Goal: Book appointment/travel/reservation

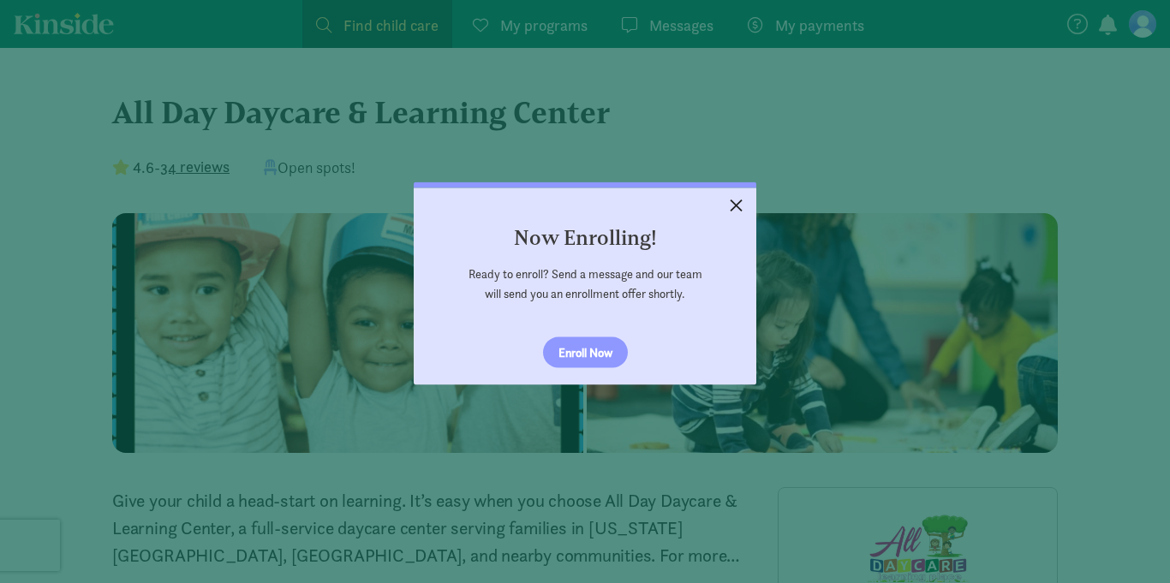
click at [740, 202] on link "×" at bounding box center [736, 203] width 30 height 31
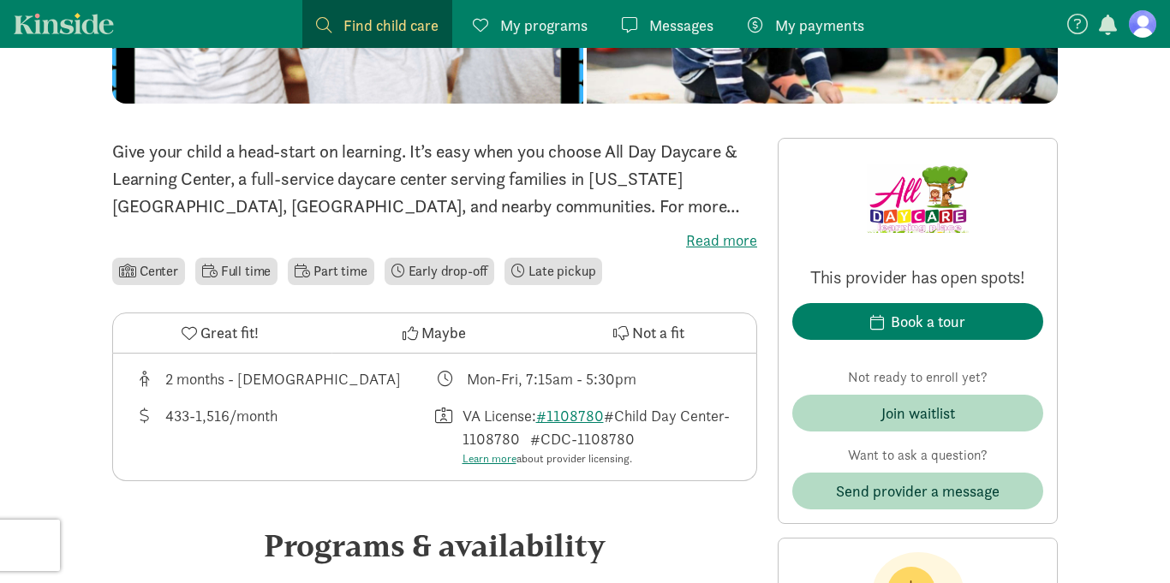
scroll to position [353, 0]
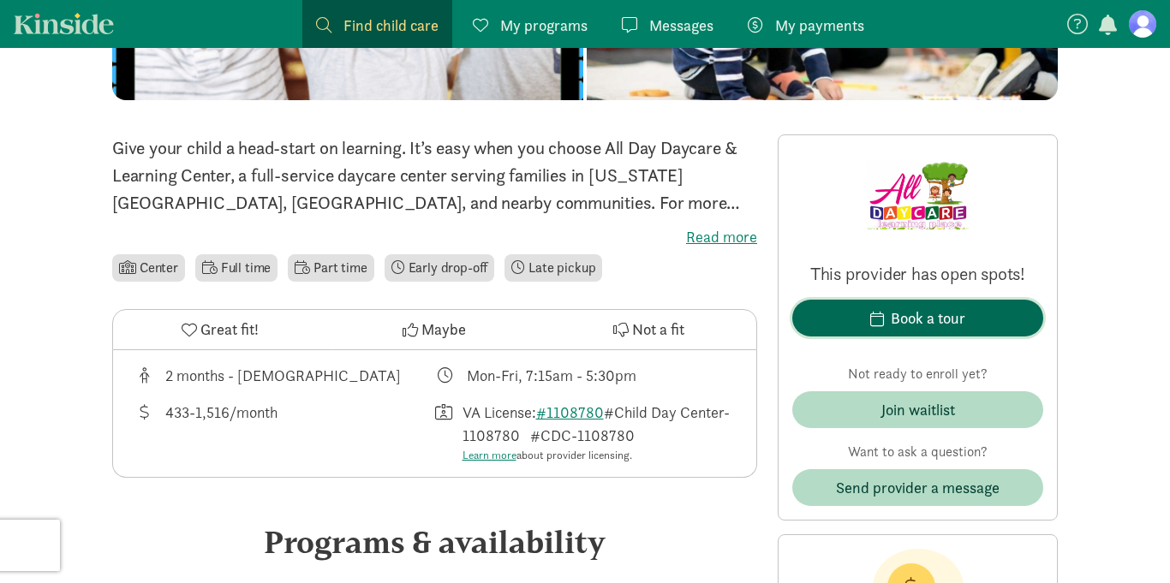
click at [880, 318] on span "button" at bounding box center [877, 318] width 14 height 15
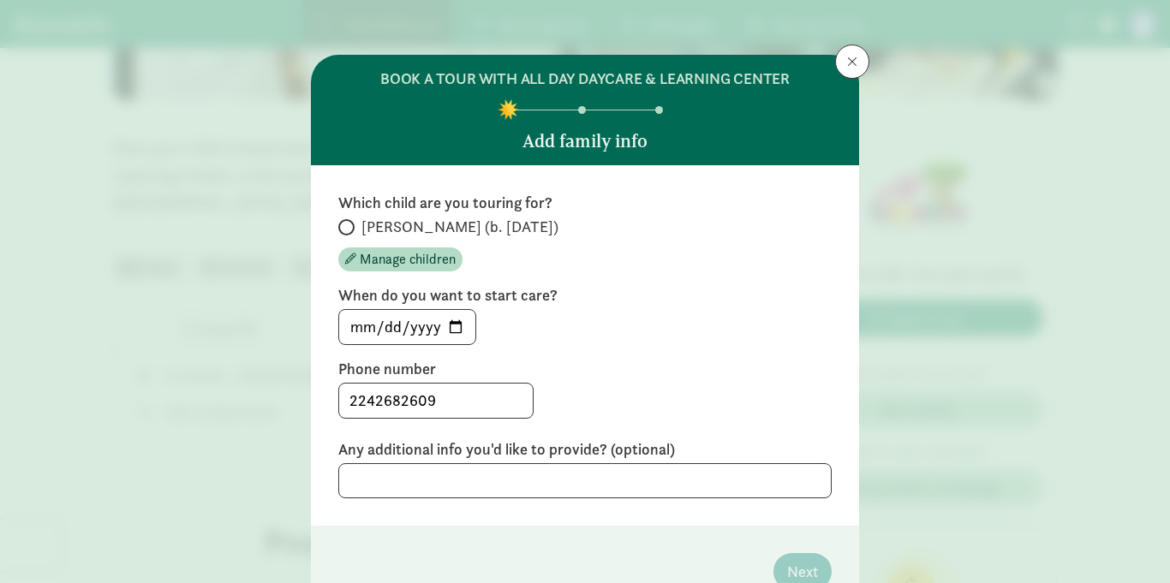
click at [353, 233] on label "[PERSON_NAME] (b. [DATE])" at bounding box center [584, 227] width 493 height 21
click at [349, 233] on input "[PERSON_NAME] (b. [DATE])" at bounding box center [343, 227] width 11 height 11
radio input "true"
click at [450, 324] on input "[DATE]" at bounding box center [407, 327] width 136 height 34
type input "[DATE]"
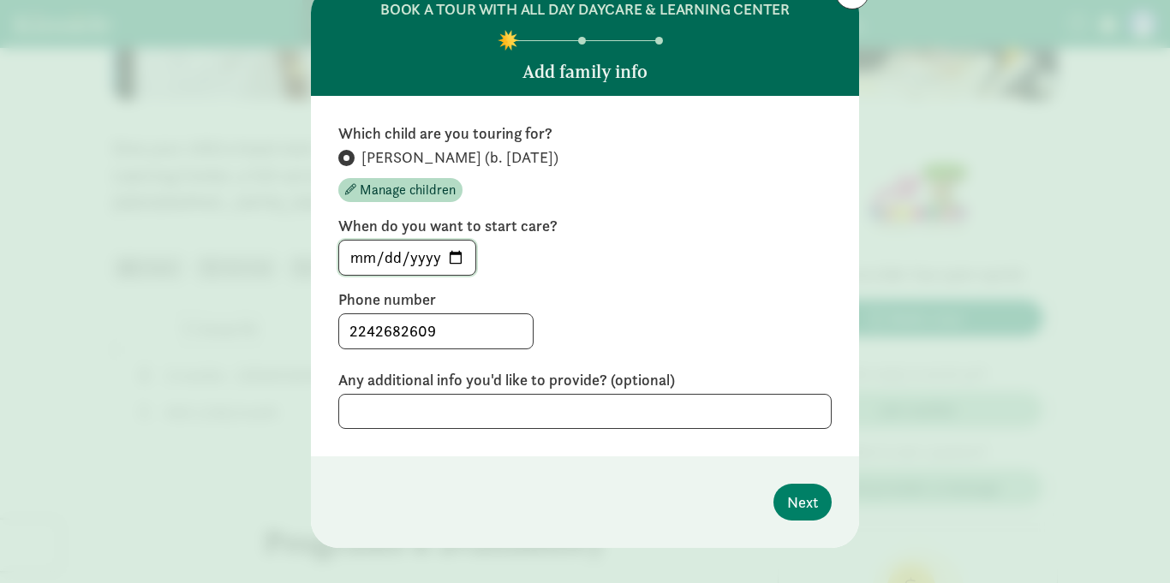
scroll to position [89, 0]
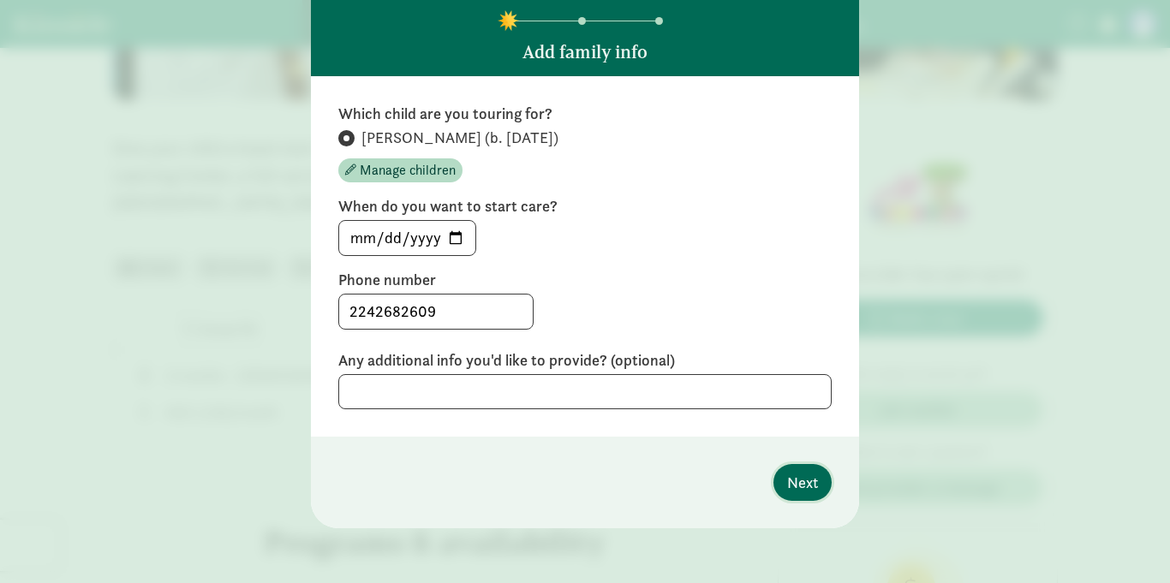
click at [801, 486] on span "Next" at bounding box center [802, 482] width 31 height 23
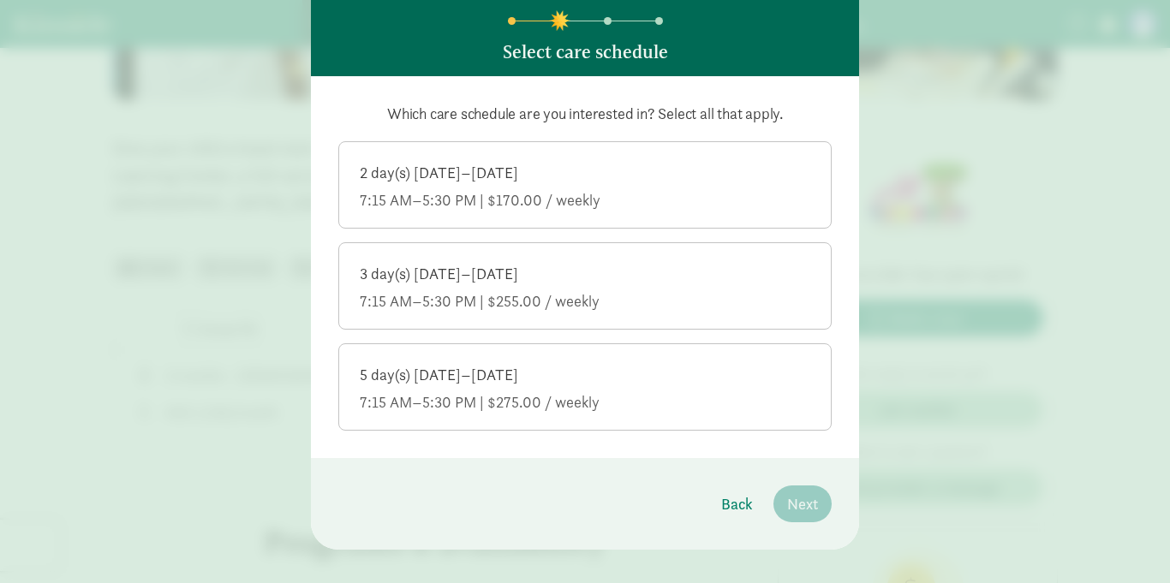
click at [632, 394] on div "7:15 AM–5:30 PM | $275.00 / weekly" at bounding box center [585, 402] width 450 height 21
click at [0, 0] on input "5 day(s) [DATE]–[DATE] 7:15 AM–5:30 PM | $275.00 / weekly" at bounding box center [0, 0] width 0 height 0
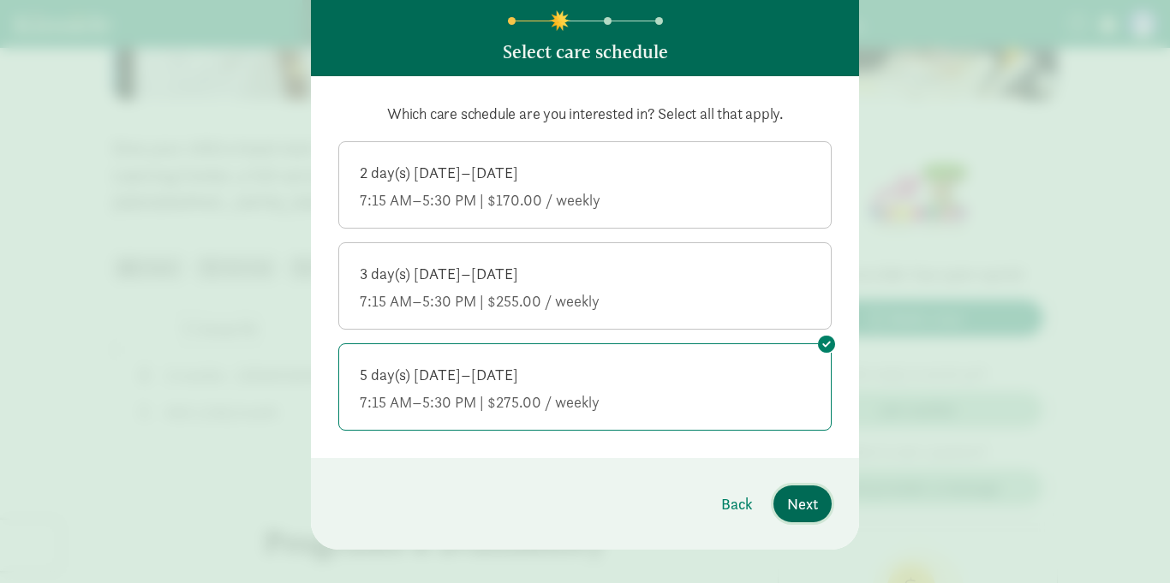
click at [803, 504] on span "Next" at bounding box center [802, 503] width 31 height 23
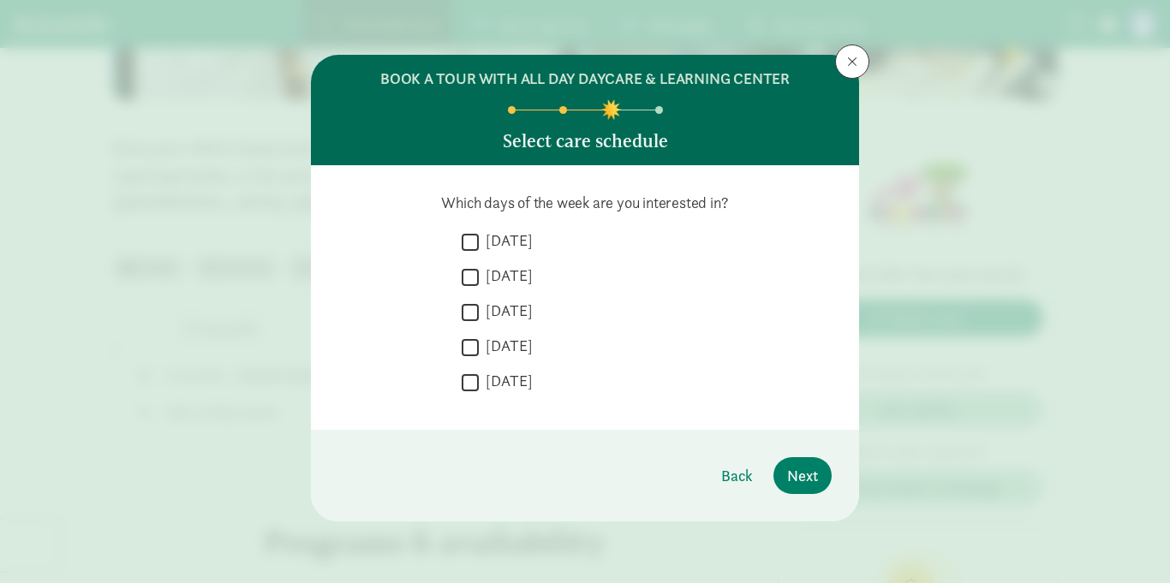
click at [472, 243] on input "[DATE]" at bounding box center [470, 241] width 17 height 23
checkbox input "true"
click at [472, 271] on input "[DATE]" at bounding box center [470, 276] width 17 height 23
checkbox input "true"
click at [472, 307] on input "[DATE]" at bounding box center [470, 312] width 17 height 23
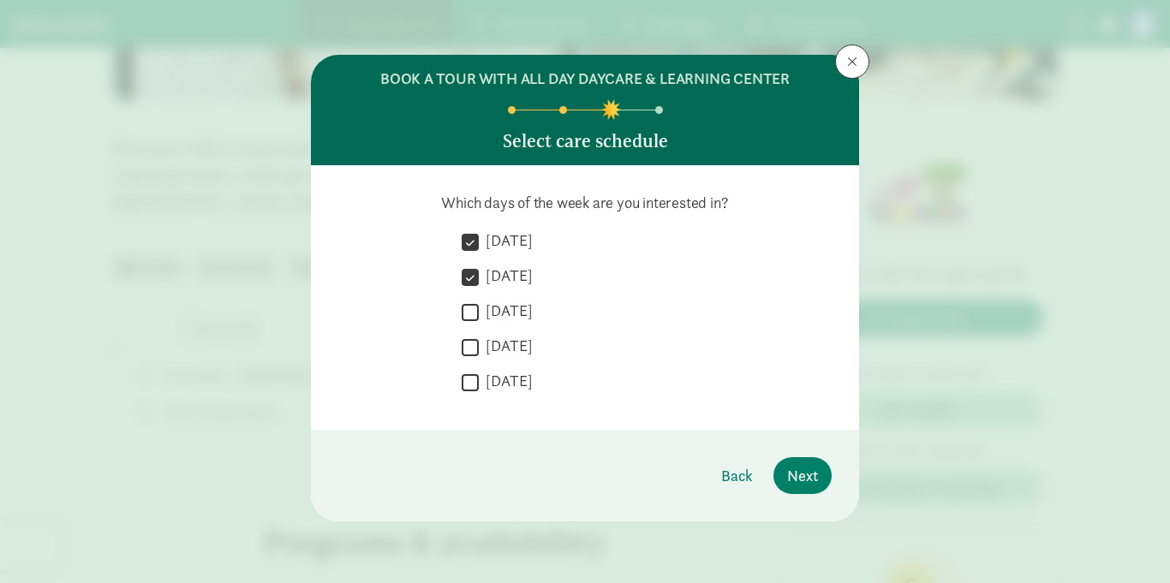
checkbox input "true"
click at [468, 356] on input "[DATE]" at bounding box center [470, 347] width 17 height 23
checkbox input "true"
click at [469, 390] on input "[DATE]" at bounding box center [470, 382] width 17 height 23
checkbox input "true"
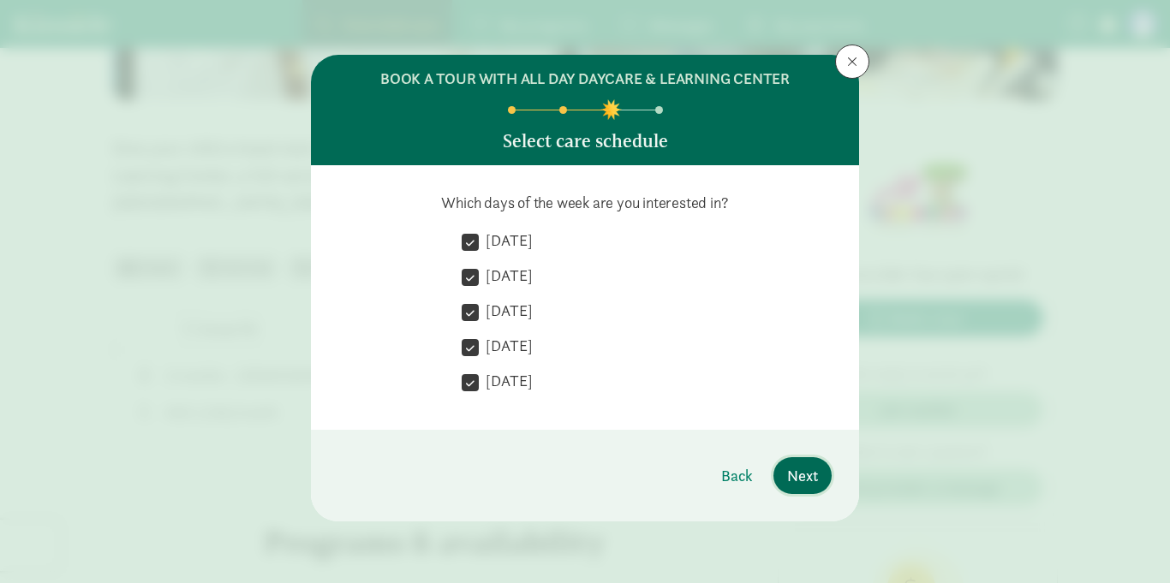
click at [790, 480] on span "Next" at bounding box center [802, 475] width 31 height 23
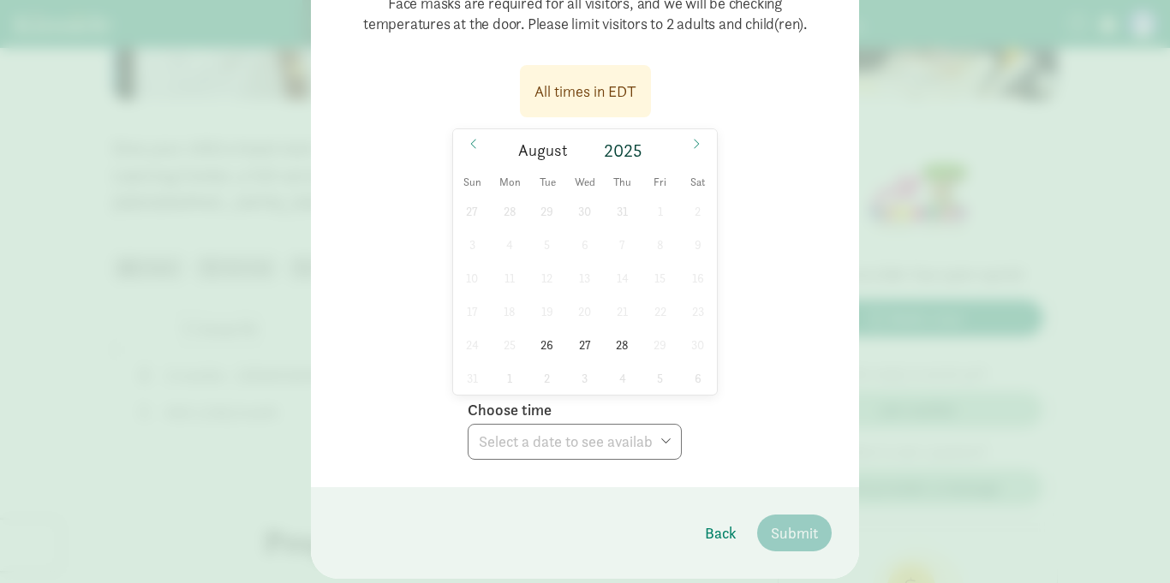
scroll to position [218, 0]
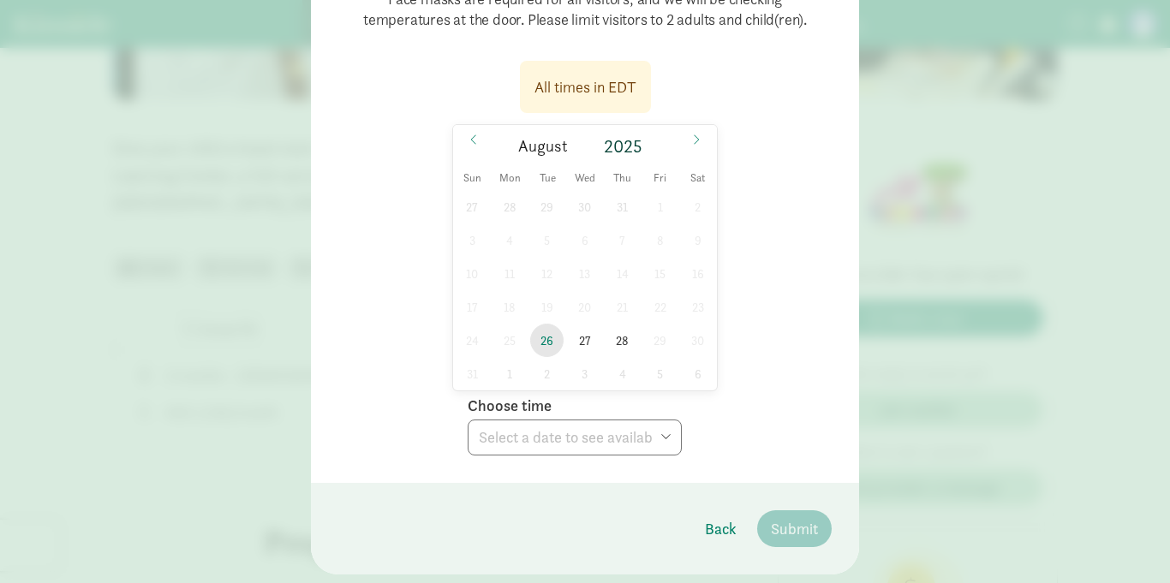
click at [554, 351] on span "26" at bounding box center [546, 340] width 33 height 33
click at [569, 440] on select "Choose time 05:30 PM" at bounding box center [575, 438] width 214 height 36
select select "[DATE]T17:30:00.000-04:00"
click at [468, 420] on select "Choose time 05:30 PM" at bounding box center [575, 438] width 214 height 36
click at [802, 529] on span "Submit" at bounding box center [794, 528] width 47 height 23
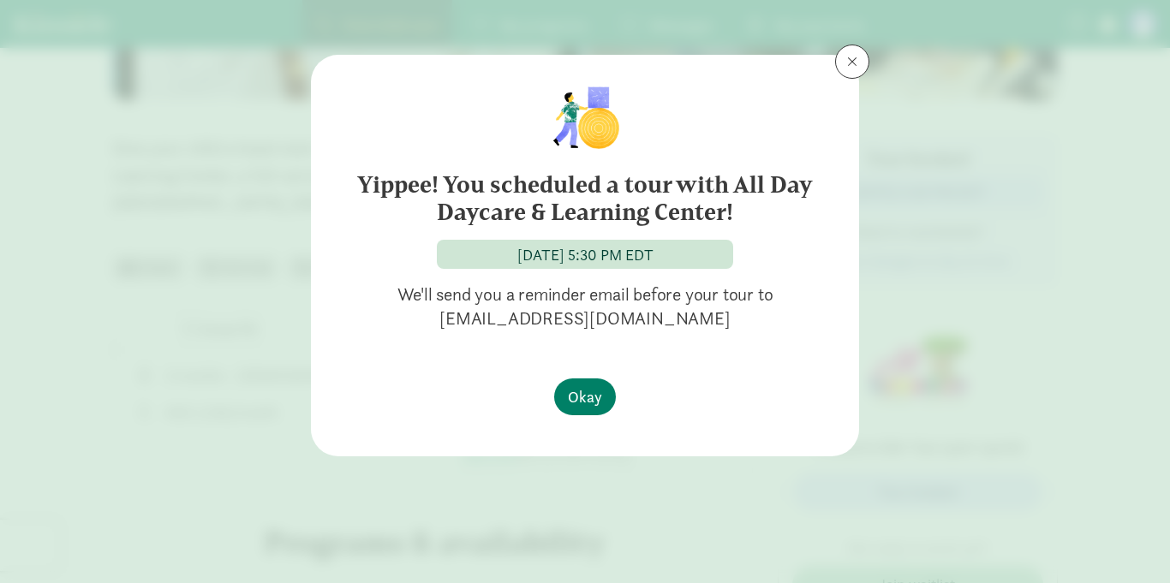
scroll to position [0, 0]
click at [850, 74] on button at bounding box center [852, 62] width 34 height 34
